Goal: Task Accomplishment & Management: Manage account settings

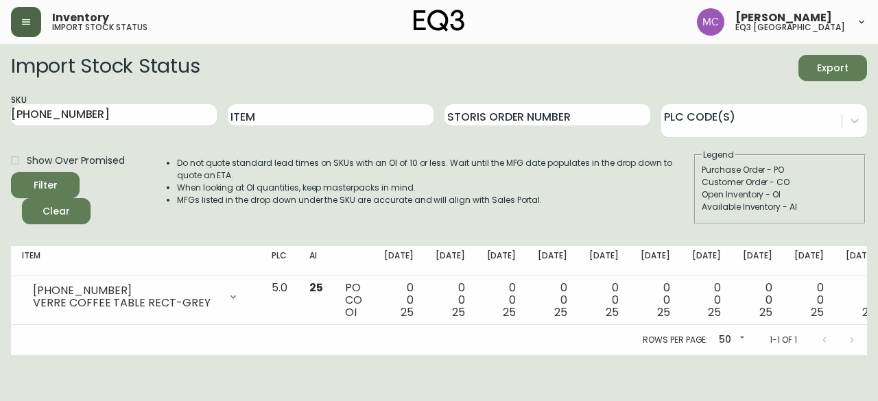
click at [34, 17] on button "button" at bounding box center [26, 22] width 30 height 30
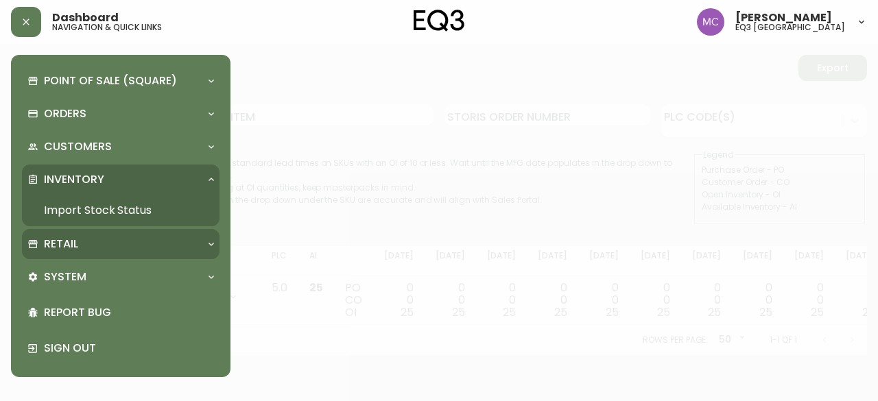
click at [76, 241] on p "Retail" at bounding box center [61, 244] width 34 height 15
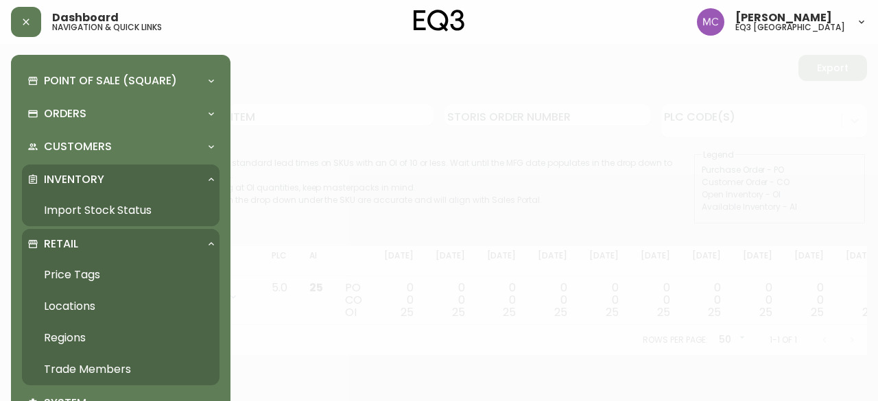
click at [115, 371] on link "Trade Members" at bounding box center [121, 370] width 198 height 32
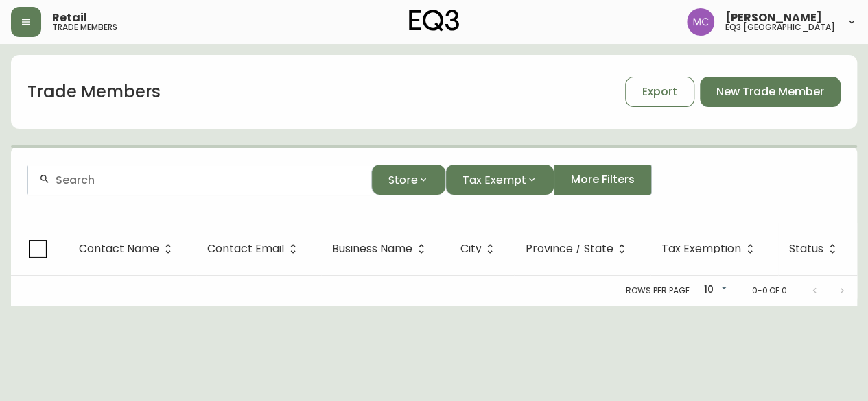
click at [137, 197] on form "Store Tax Exempt More Filters" at bounding box center [434, 185] width 846 height 75
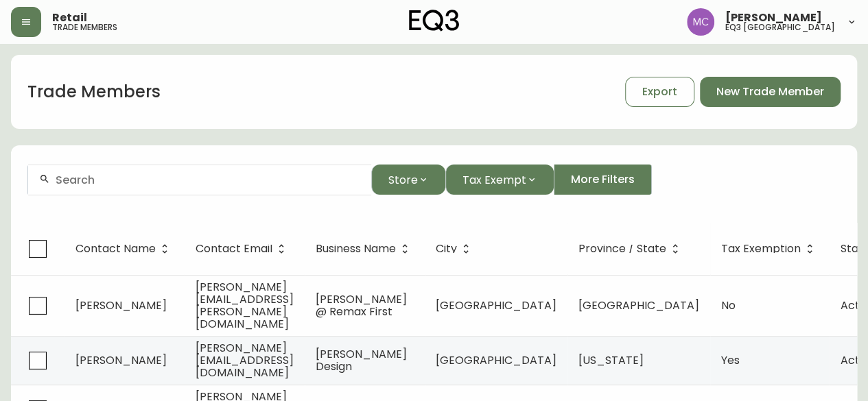
click at [134, 170] on div at bounding box center [199, 180] width 343 height 31
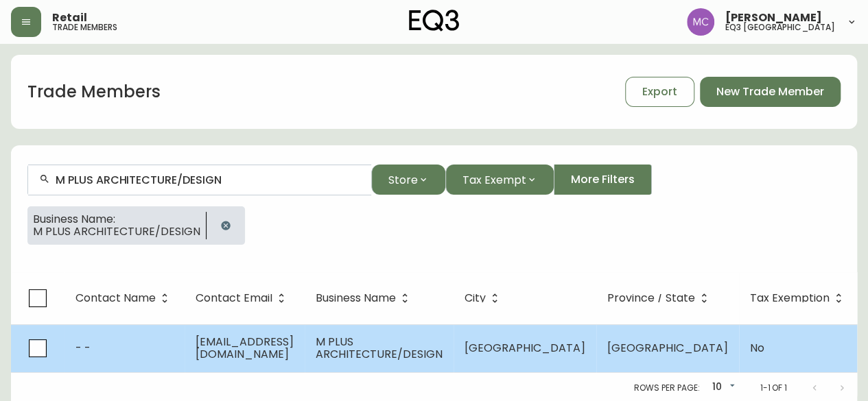
type input "M PLUS ARCHITECTURE/DESIGN"
click at [238, 348] on span "[EMAIL_ADDRESS][DOMAIN_NAME]" at bounding box center [245, 348] width 98 height 28
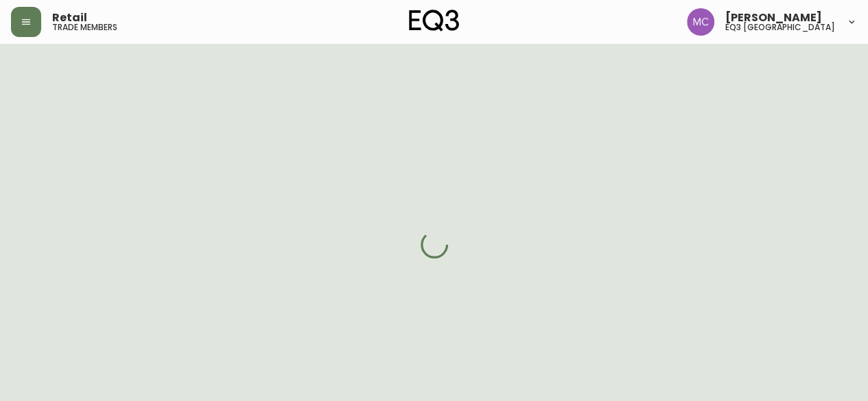
select select "BC"
select select "CA"
select select "CA_EN"
select select "Other"
select select "false"
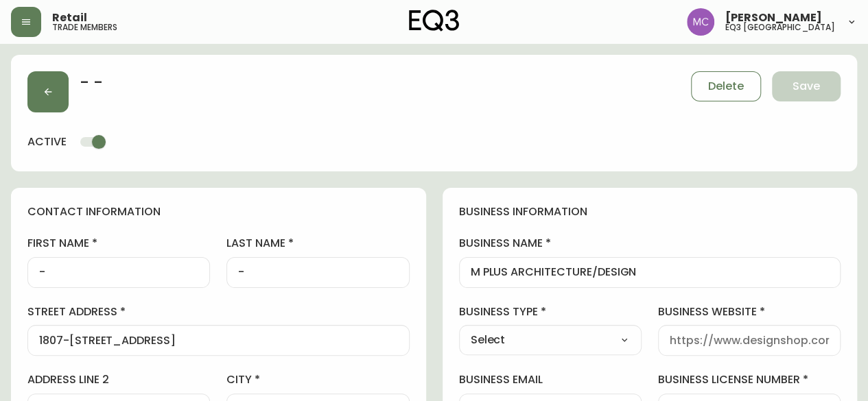
type input "EQ3 [GEOGRAPHIC_DATA]"
select select "cjw10z96p001r6gs00juufhhe"
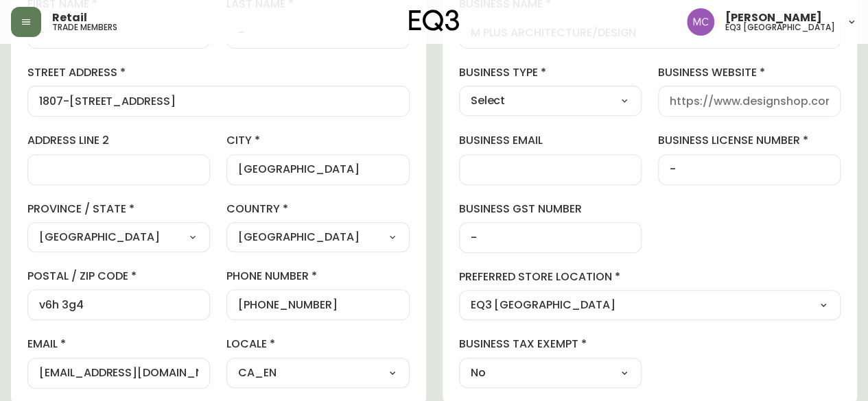
scroll to position [241, 0]
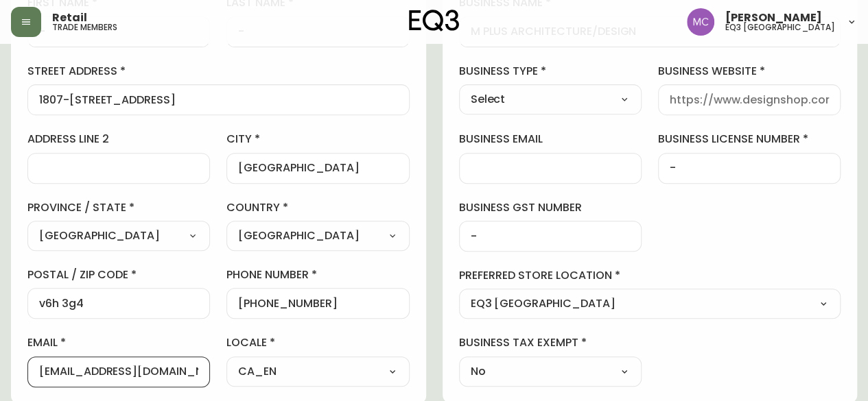
drag, startPoint x: 170, startPoint y: 373, endPoint x: 0, endPoint y: 340, distance: 173.2
click at [0, 340] on main "- - Delete Save active contact information first name - last name - street addr…" at bounding box center [434, 365] width 868 height 1125
